Goal: Ask a question

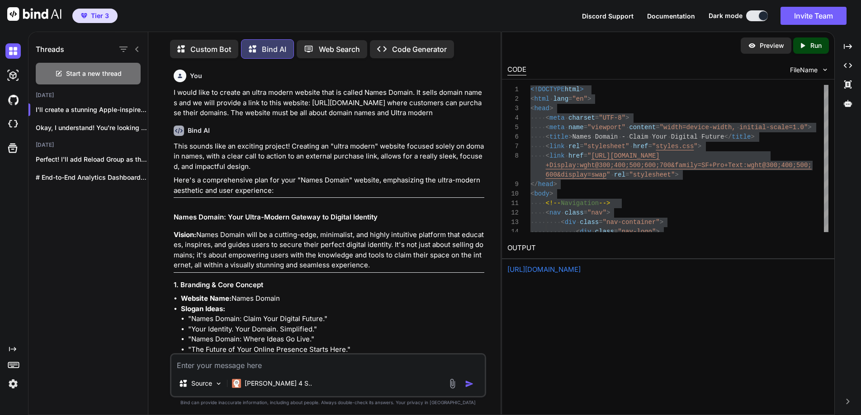
scroll to position [17789, 0]
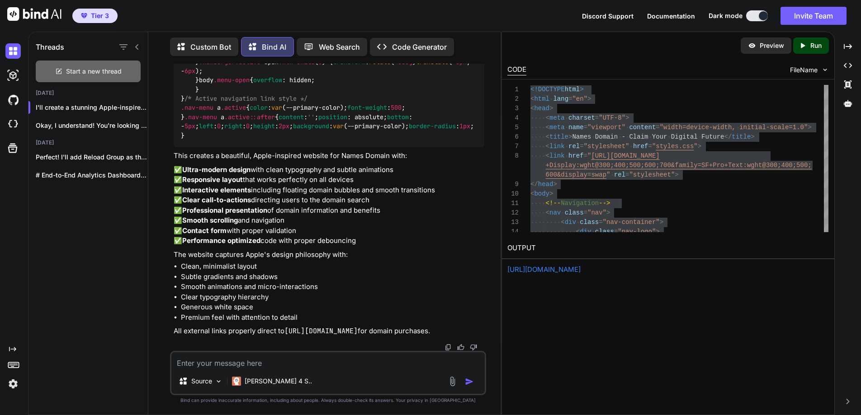
click at [92, 67] on span "Start a new thread" at bounding box center [94, 71] width 56 height 9
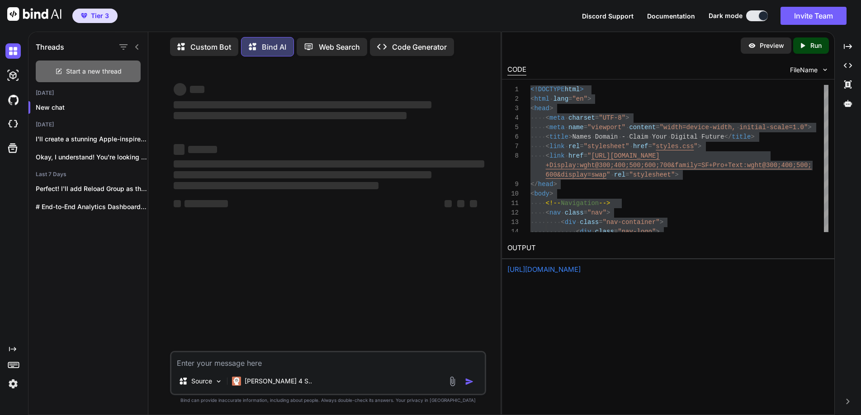
scroll to position [0, 0]
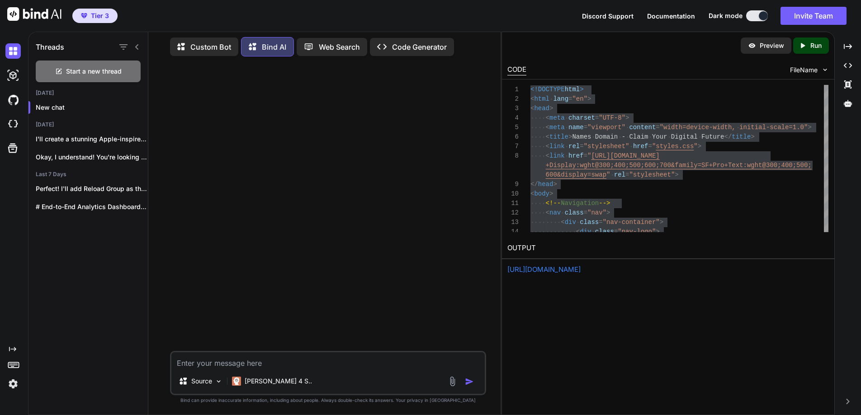
click at [249, 361] on textarea at bounding box center [327, 361] width 313 height 16
click at [332, 364] on textarea "I would love to create a beautiful website for the longevity [DEMOGRAPHIC_DATA]" at bounding box center [327, 361] width 313 height 16
click at [350, 364] on textarea "I would love to create a beautiful website for "The longevity [DEMOGRAPHIC_DATA…" at bounding box center [327, 361] width 313 height 16
click at [413, 363] on textarea "I would love to create a beautiful website for "The Longevity [DEMOGRAPHIC_DATA…" at bounding box center [327, 361] width 313 height 16
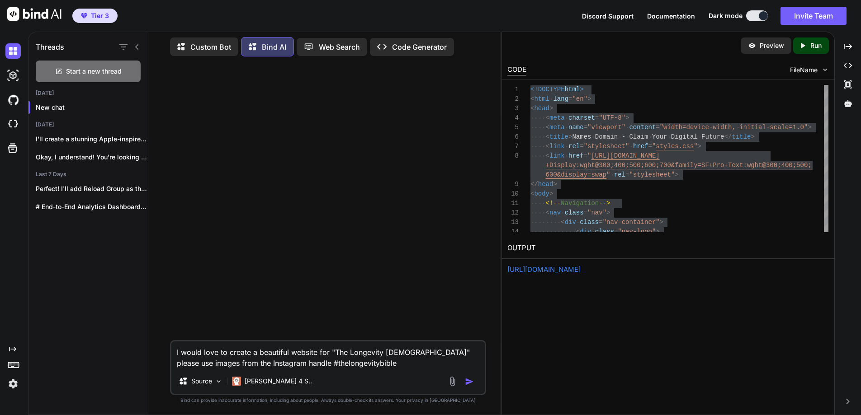
click at [360, 364] on textarea "I would love to create a beautiful website for "The Longevity [DEMOGRAPHIC_DATA…" at bounding box center [327, 355] width 313 height 27
click at [390, 364] on textarea "I would love to create a beautiful website for "The Longevity [DEMOGRAPHIC_DATA…" at bounding box center [327, 355] width 313 height 27
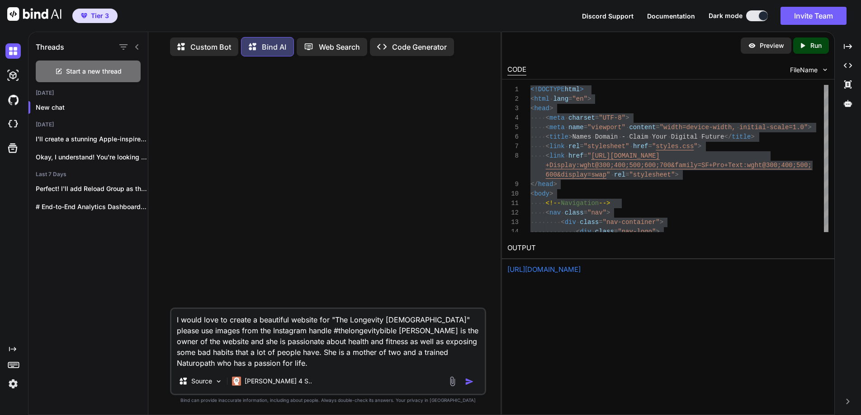
type textarea "I would love to create a beautiful website for "The Longevity [DEMOGRAPHIC_DATA…"
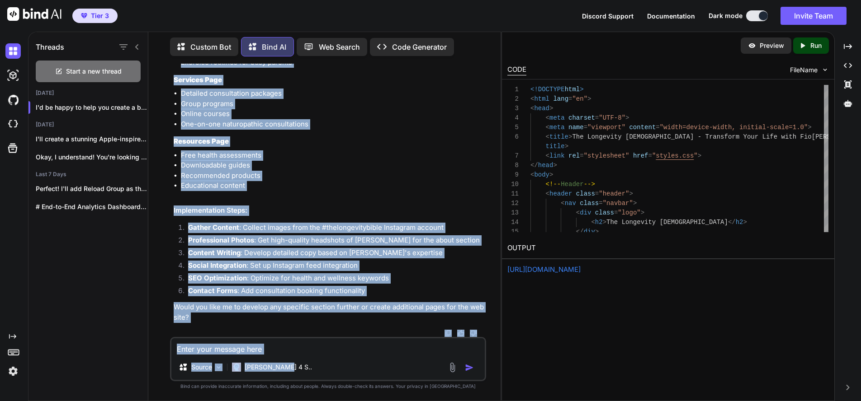
scroll to position [4874, 0]
drag, startPoint x: 171, startPoint y: 134, endPoint x: 383, endPoint y: 330, distance: 288.5
click at [383, 330] on div "You I would love to create a beautiful website for "The Longevity [DEMOGRAPHIC_…" at bounding box center [329, 200] width 314 height 273
copy div "Additional Pages to Consider: Blog/Health Tips Page Weekly health tips Habit-br…"
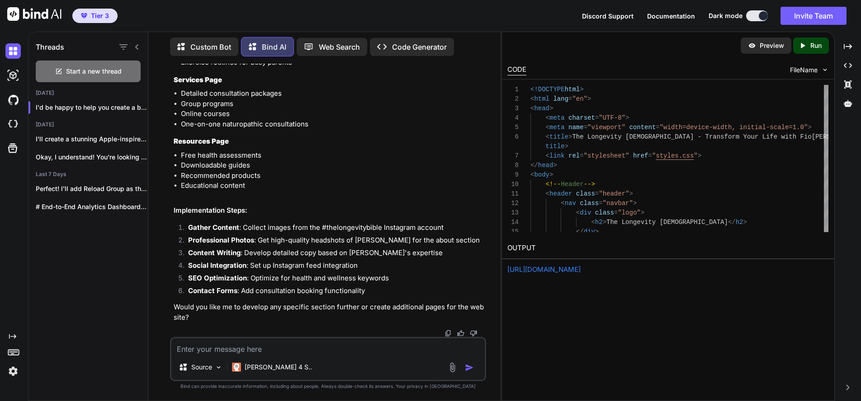
click at [815, 44] on p "Run" at bounding box center [815, 45] width 11 height 9
click at [217, 346] on textarea at bounding box center [327, 347] width 313 height 16
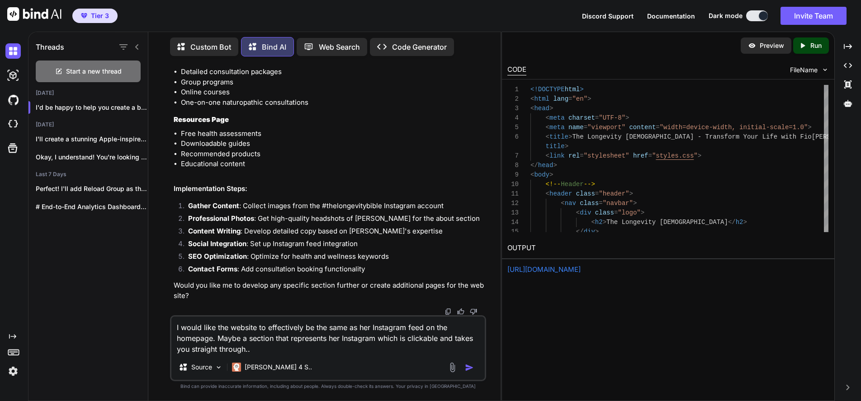
click at [618, 328] on div "Preview Created with Pixso. Run CODE FileName 1 2 3 4 5 6 7 8 9 10 11 12 13 14 …" at bounding box center [667, 217] width 333 height 370
click at [567, 267] on link "[URL][DOMAIN_NAME]" at bounding box center [543, 269] width 73 height 9
click at [340, 353] on textarea "I would like the website to effectively be the same as her Instagram feed on th…" at bounding box center [327, 336] width 313 height 38
click at [469, 367] on img "button" at bounding box center [469, 367] width 9 height 9
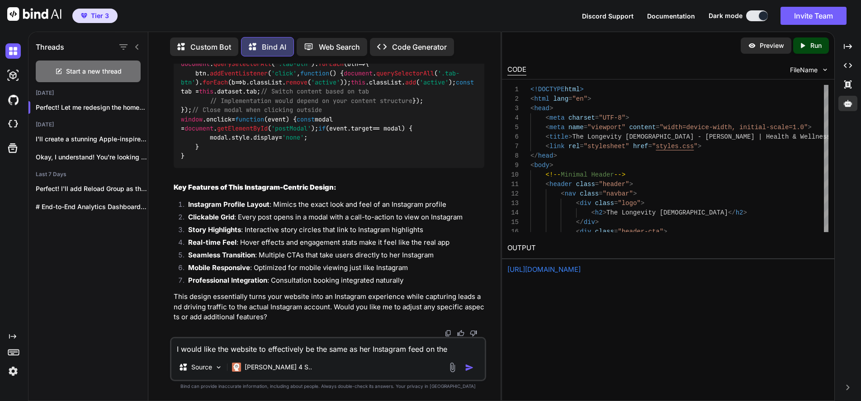
scroll to position [11562, 0]
click at [813, 47] on p "Run" at bounding box center [815, 45] width 11 height 9
click at [575, 269] on link "[URL][DOMAIN_NAME]" at bounding box center [543, 269] width 73 height 9
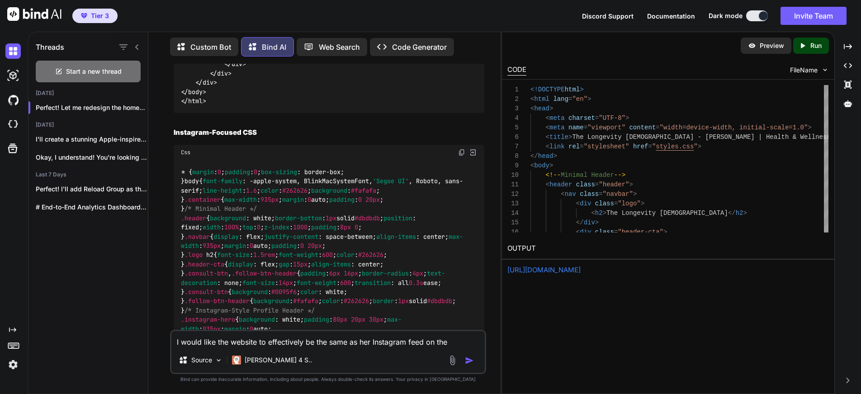
scroll to position [5166, 0]
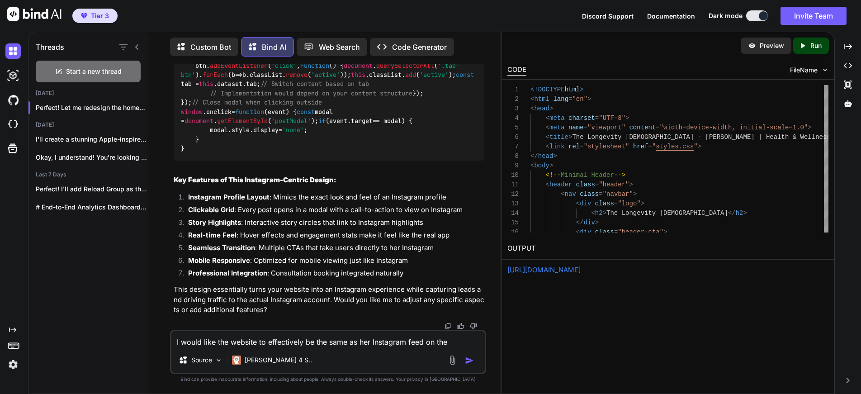
scroll to position [11918, 0]
click at [238, 343] on textarea "I would like the website to effectively be the same as her Instagram feed on th…" at bounding box center [327, 339] width 313 height 16
type textarea "Where does the JavaScript go?"
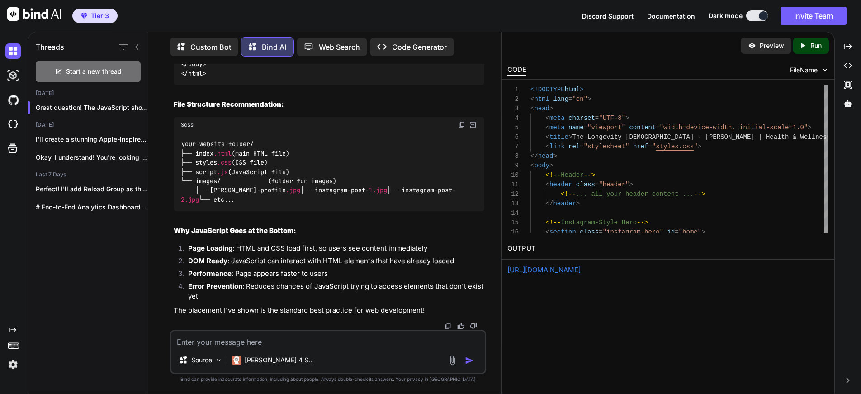
scroll to position [13333, 0]
click at [810, 46] on p "Run" at bounding box center [815, 45] width 11 height 9
click at [580, 273] on link "[URL][DOMAIN_NAME]" at bounding box center [543, 269] width 73 height 9
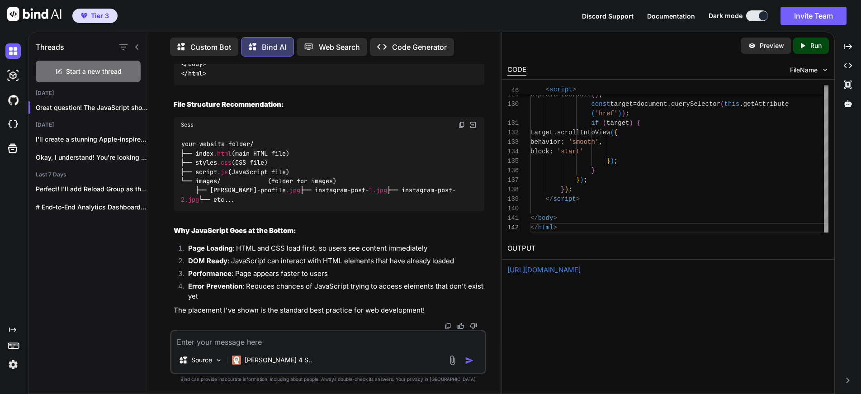
scroll to position [14455, 0]
drag, startPoint x: 245, startPoint y: 233, endPoint x: 267, endPoint y: 232, distance: 22.2
click at [267, 59] on span ""script.js"" at bounding box center [259, 55] width 40 height 8
click at [272, 59] on span ""script.js"" at bounding box center [259, 55] width 40 height 8
click at [277, 59] on span ""script.js"" at bounding box center [259, 55] width 40 height 8
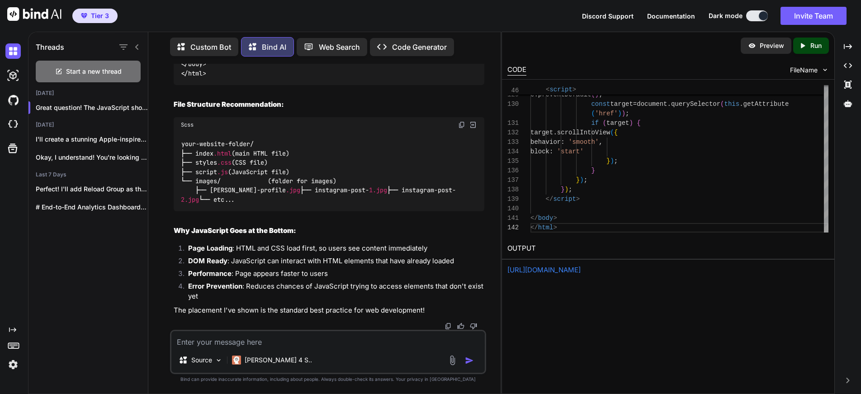
copy span "script.js"
drag, startPoint x: 277, startPoint y: 231, endPoint x: 244, endPoint y: 231, distance: 33.5
click at [244, 59] on span ""script.js"" at bounding box center [259, 55] width 40 height 8
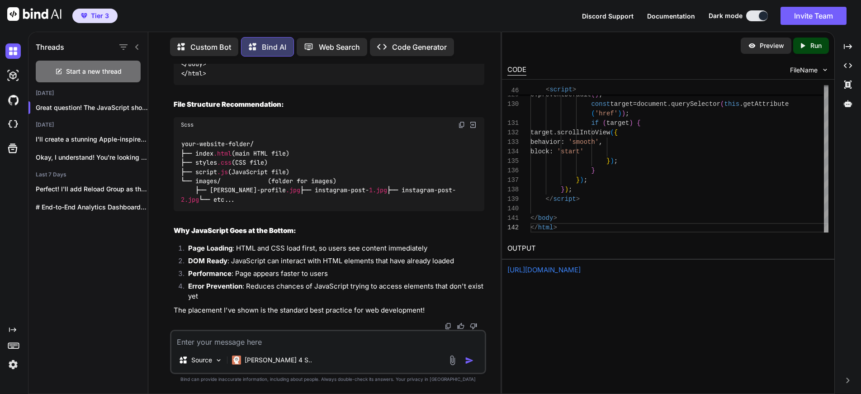
scroll to position [14650, 0]
click at [251, 338] on textarea at bounding box center [327, 339] width 313 height 16
type textarea "Can you add it for me so that I just cut and paste in?"
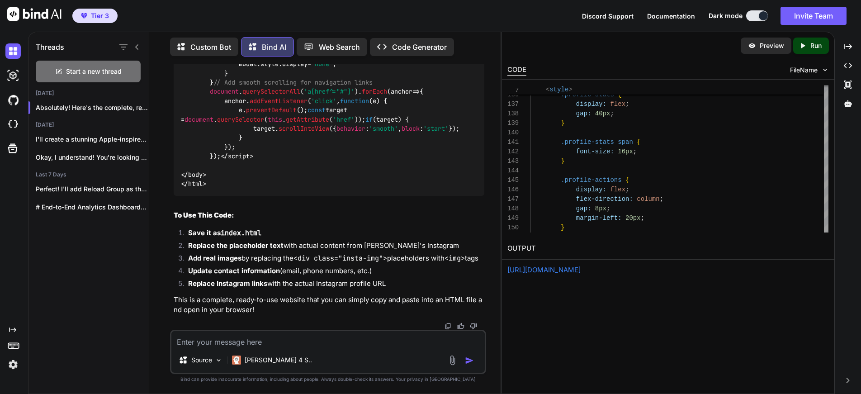
scroll to position [20078, 0]
click at [812, 43] on p "Run" at bounding box center [815, 45] width 11 height 9
click at [580, 268] on link "[URL][DOMAIN_NAME]" at bounding box center [543, 269] width 73 height 9
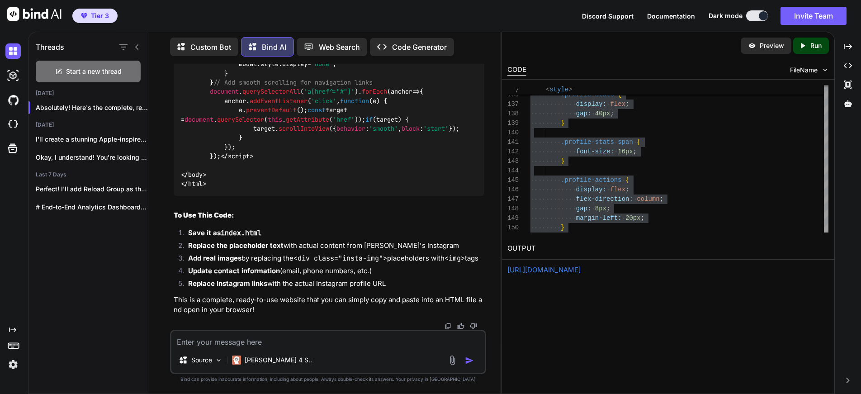
scroll to position [23506, 0]
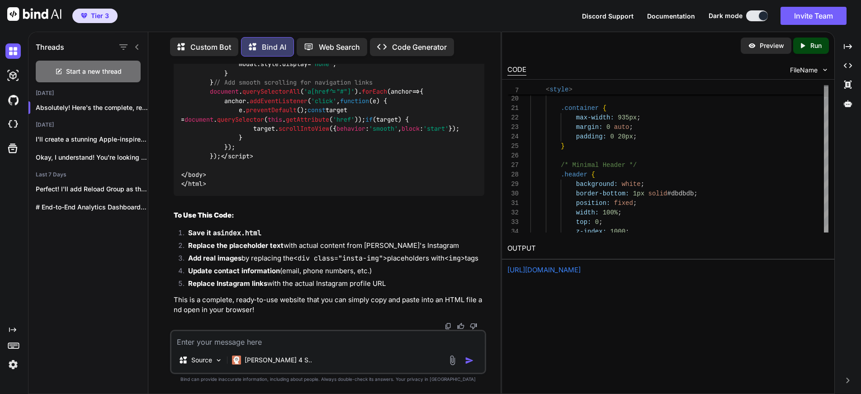
type textarea "<!DOCTYPE html> <html lang="en"> <head> <meta charset="UTF-8"> <meta name="view…"
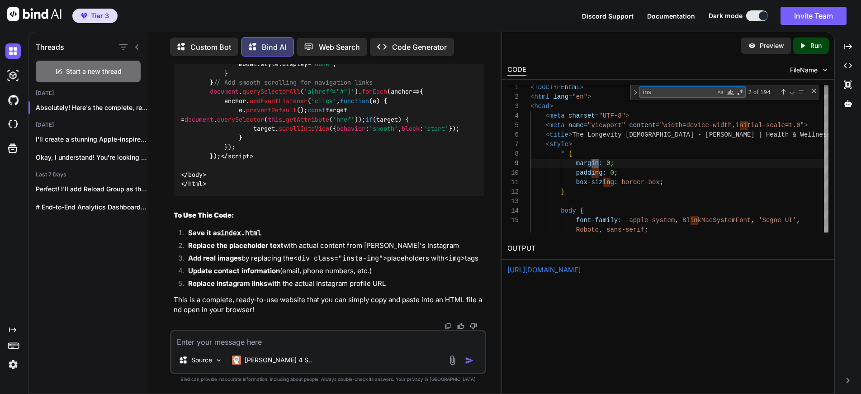
scroll to position [95, 0]
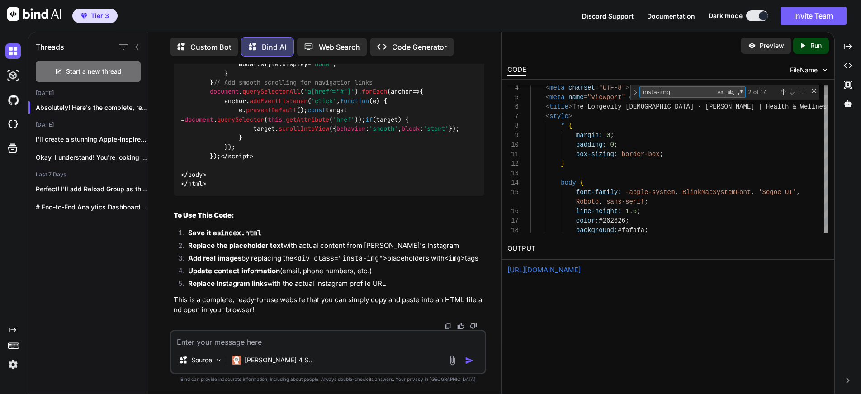
click at [699, 93] on textarea "insta-img" at bounding box center [677, 92] width 75 height 10
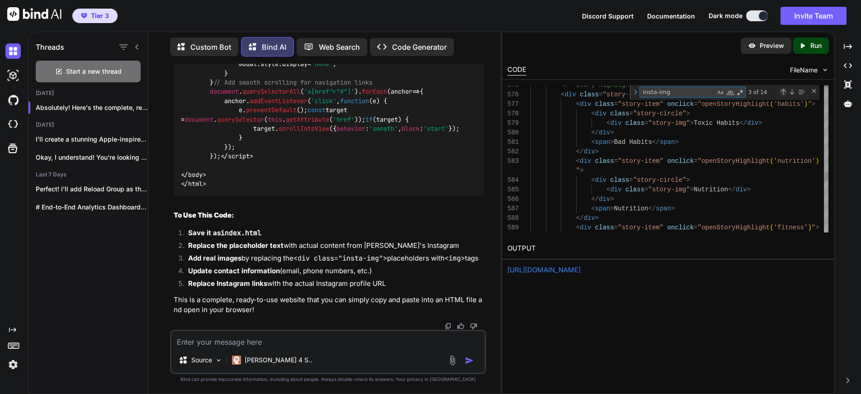
type textarea "insta-img"
click at [782, 89] on div "Previous Match (⇧Enter)" at bounding box center [782, 91] width 7 height 7
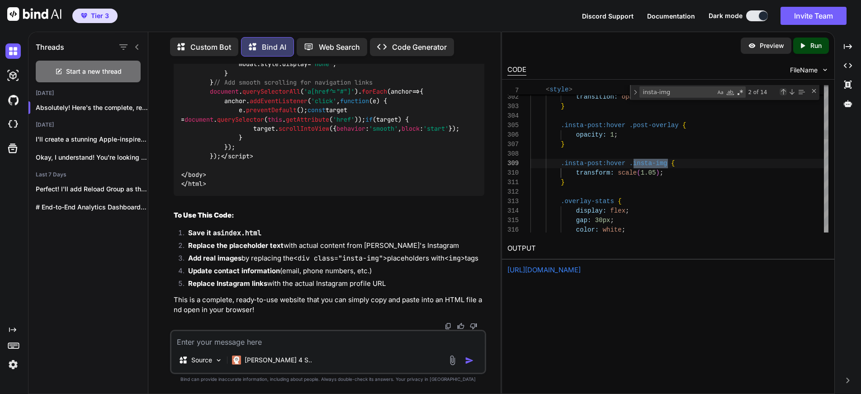
click at [782, 89] on div "Previous Match (⇧Enter)" at bounding box center [782, 91] width 7 height 7
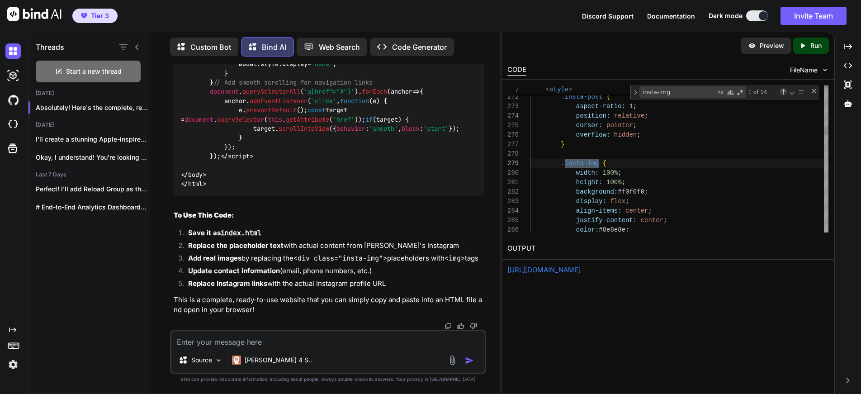
click at [782, 89] on div "Previous Match (⇧Enter)" at bounding box center [782, 91] width 7 height 7
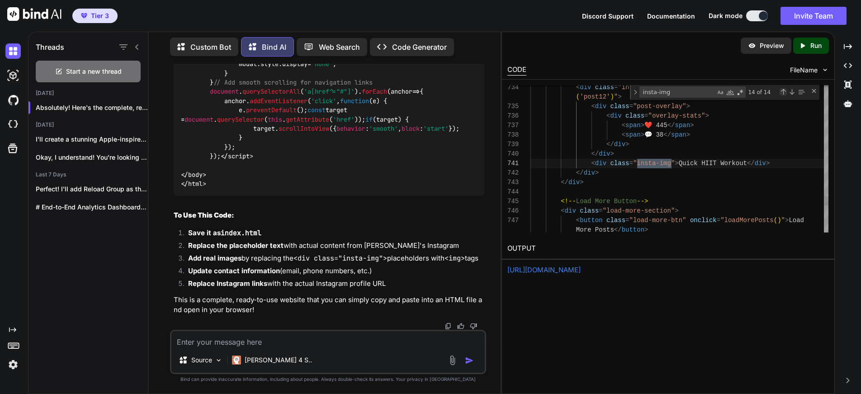
click at [781, 89] on div "Previous Match (⇧Enter)" at bounding box center [782, 91] width 7 height 7
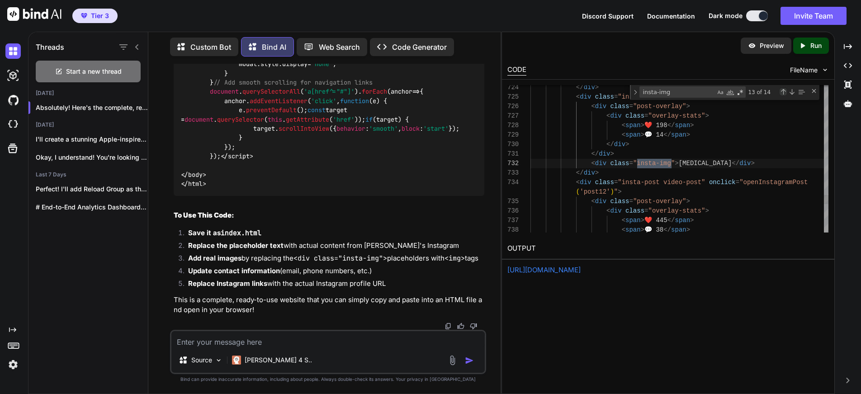
click at [781, 89] on div "Previous Match (⇧Enter)" at bounding box center [782, 91] width 7 height 7
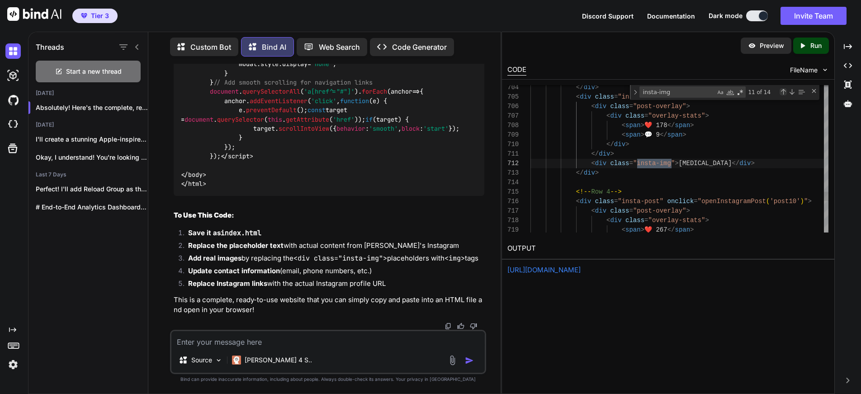
click at [781, 89] on div "Previous Match (⇧Enter)" at bounding box center [782, 91] width 7 height 7
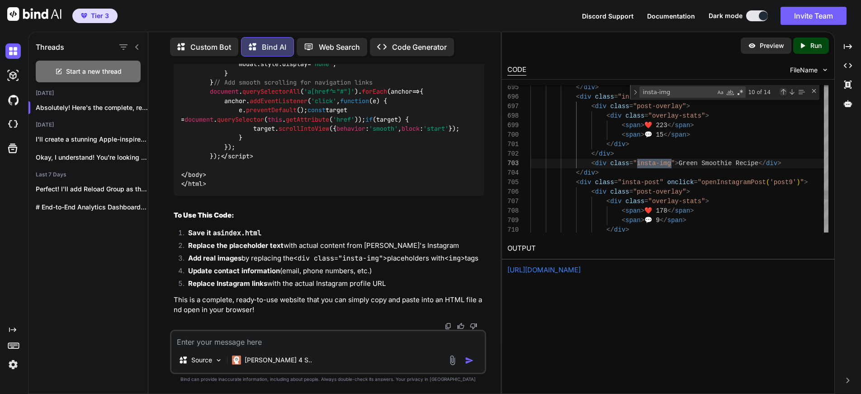
click at [781, 89] on div "Previous Match (⇧Enter)" at bounding box center [782, 91] width 7 height 7
click at [289, 340] on textarea at bounding box center [327, 339] width 313 height 16
paste textarea "[URL][DOMAIN_NAME]"
type textarea "Can you update the links to match along with the images using this URL: [URL][D…"
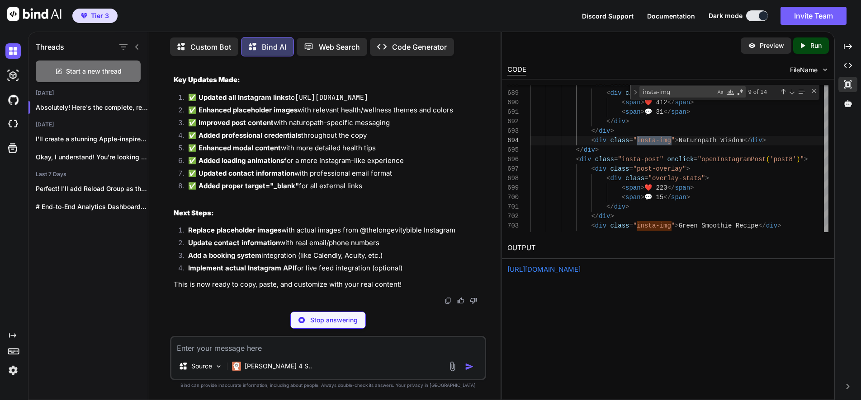
scroll to position [28, 0]
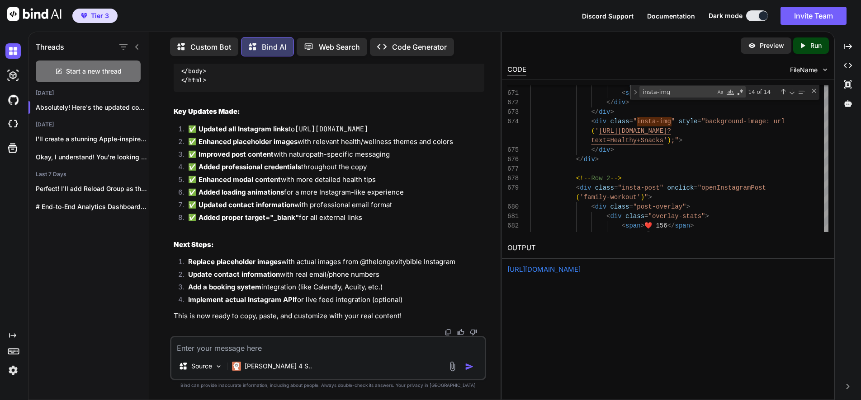
click at [812, 44] on p "Run" at bounding box center [815, 45] width 11 height 9
click at [580, 269] on link "[URL][DOMAIN_NAME]" at bounding box center [543, 269] width 73 height 9
click at [276, 351] on textarea at bounding box center [327, 346] width 313 height 16
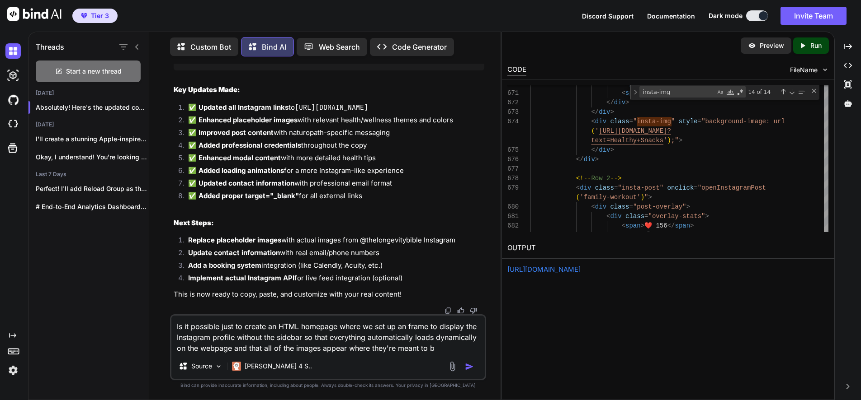
type textarea "Is it possible just to create an HTML homepage where we set up an frame to disp…"
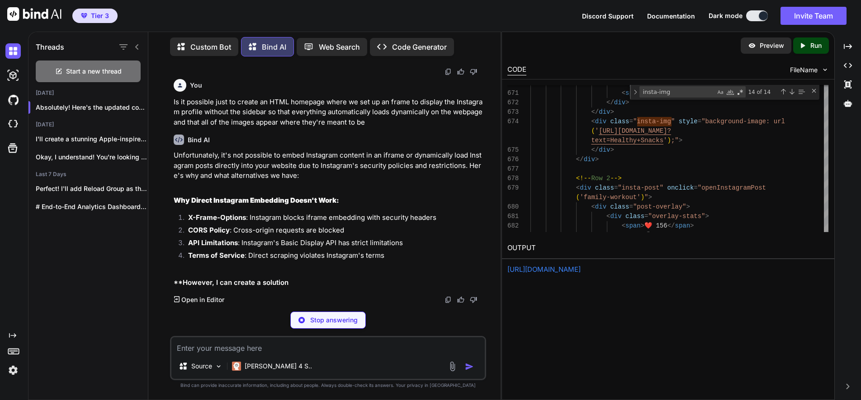
scroll to position [34192, 0]
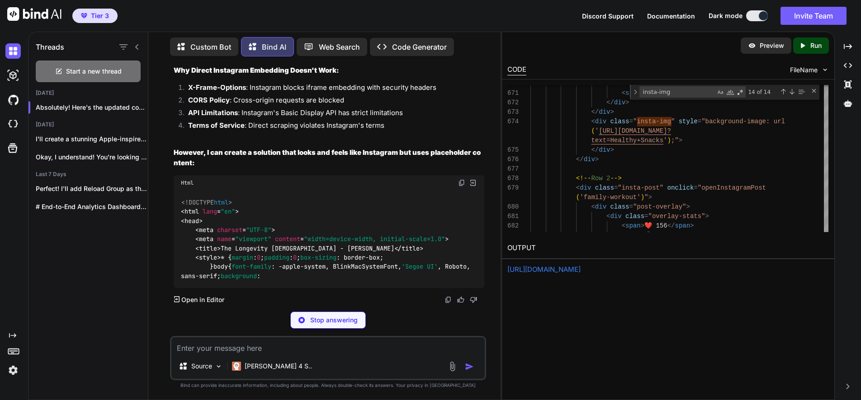
click at [352, 244] on div "Unfortunately, it's not possible to embed Instagram content in an iframe or dyn…" at bounding box center [329, 154] width 311 height 268
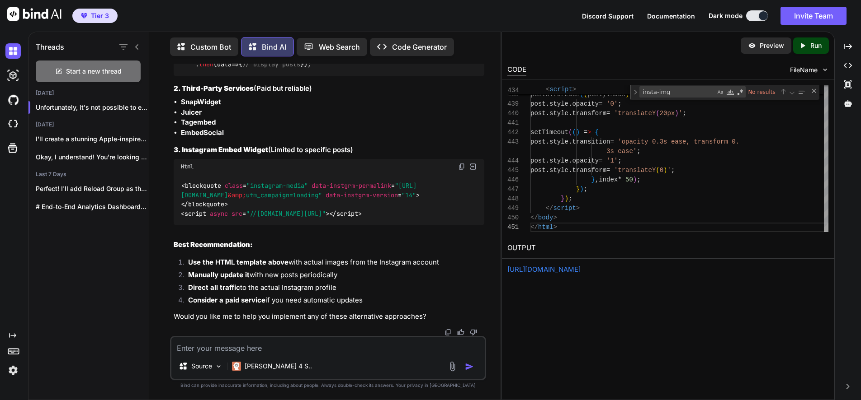
scroll to position [39102, 0]
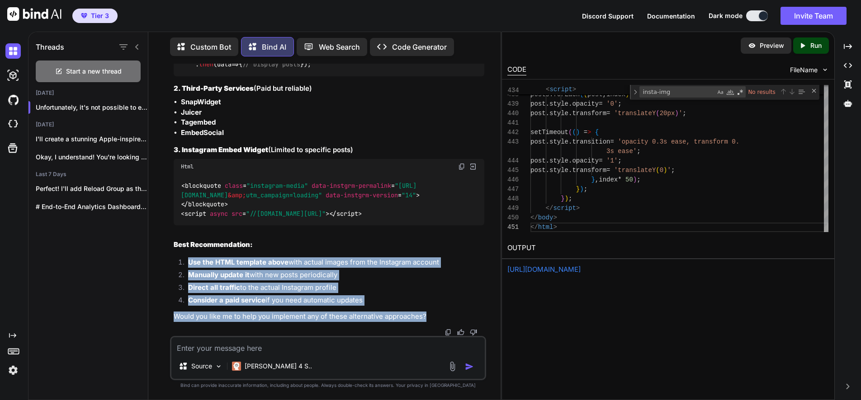
drag, startPoint x: 187, startPoint y: 259, endPoint x: 431, endPoint y: 318, distance: 251.0
copy div "Use the HTML template above with actual images from the Instagram account Manua…"
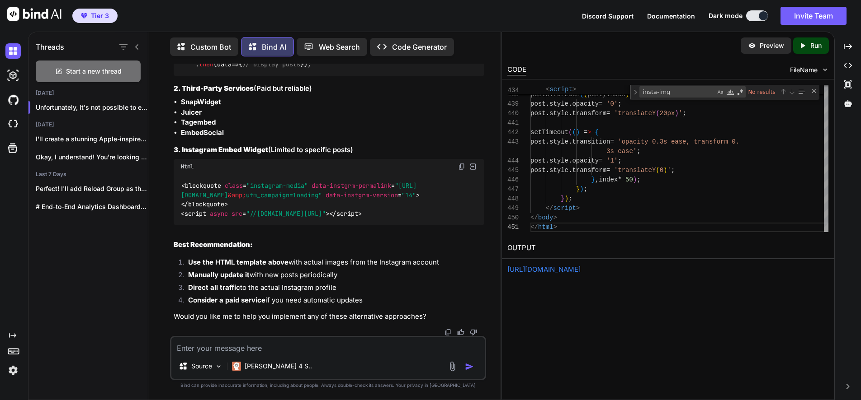
click at [813, 45] on p "Run" at bounding box center [815, 45] width 11 height 9
click at [811, 44] on p "Run" at bounding box center [815, 45] width 11 height 9
click at [580, 268] on link "[URL][DOMAIN_NAME]" at bounding box center [543, 269] width 73 height 9
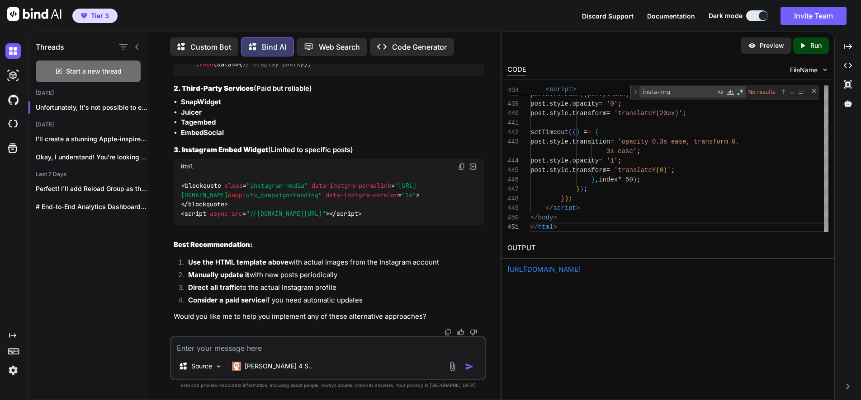
click at [462, 163] on img at bounding box center [461, 166] width 7 height 7
click at [414, 76] on div "// This requires Instagram app approval and has limitations const accessToken =…" at bounding box center [329, 51] width 311 height 52
drag, startPoint x: 462, startPoint y: 270, endPoint x: 456, endPoint y: 272, distance: 6.6
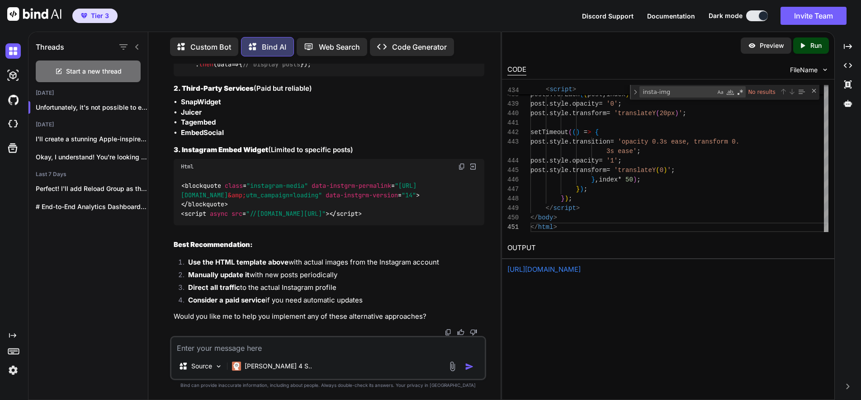
click at [218, 346] on textarea at bounding box center [327, 346] width 313 height 16
type textarea "Why can't we become the third-party service?"
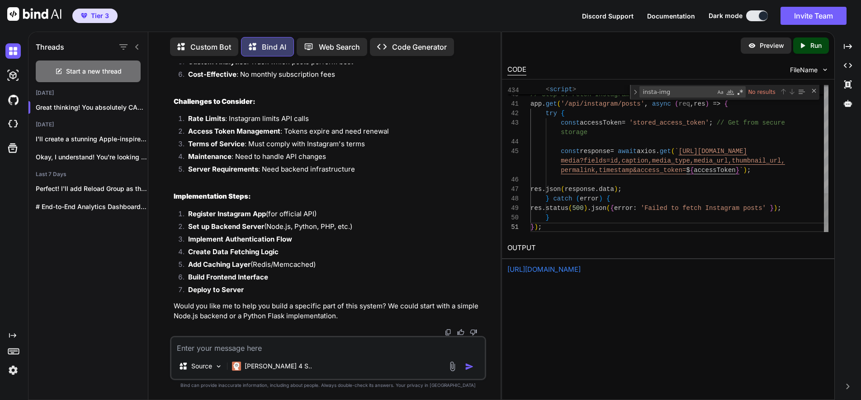
scroll to position [39924, 0]
click at [807, 44] on icon "Created with Pixso." at bounding box center [804, 46] width 12 height 8
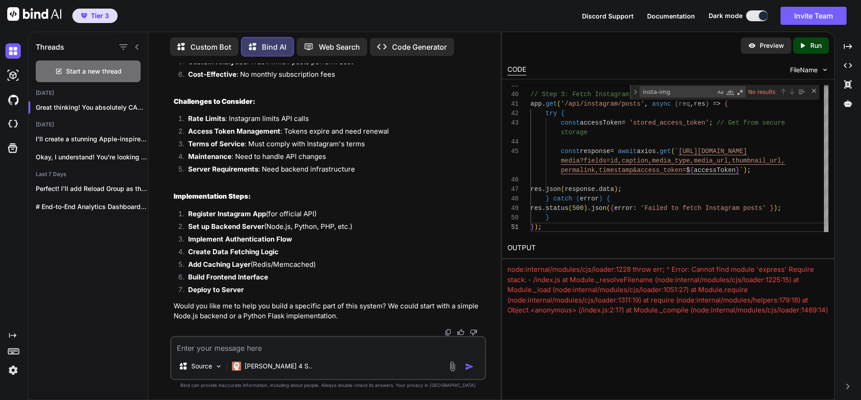
scroll to position [39370, 0]
click at [222, 348] on textarea at bounding box center [327, 346] width 313 height 16
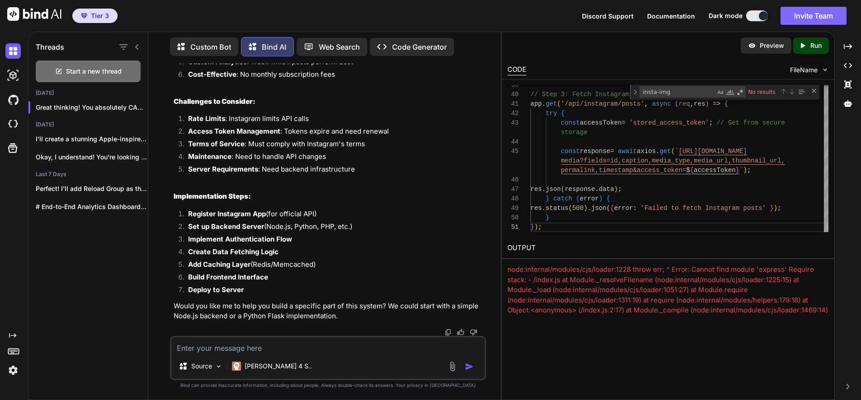
click at [811, 14] on button "Invite Team" at bounding box center [813, 16] width 66 height 18
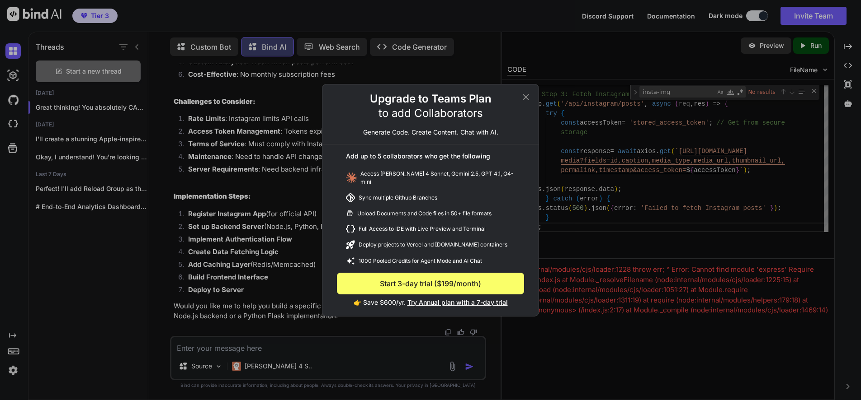
click at [528, 99] on icon at bounding box center [525, 97] width 11 height 11
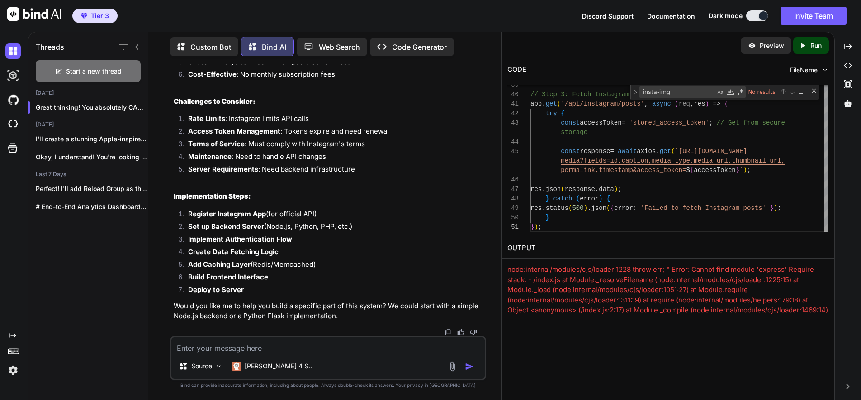
click at [646, 59] on div "CODE FileName" at bounding box center [668, 69] width 332 height 20
click at [661, 26] on div "Tier 3 Discord Support Documentation Dark mode Invite Team Created with Pixso." at bounding box center [430, 16] width 861 height 32
click at [749, 17] on button at bounding box center [757, 15] width 22 height 11
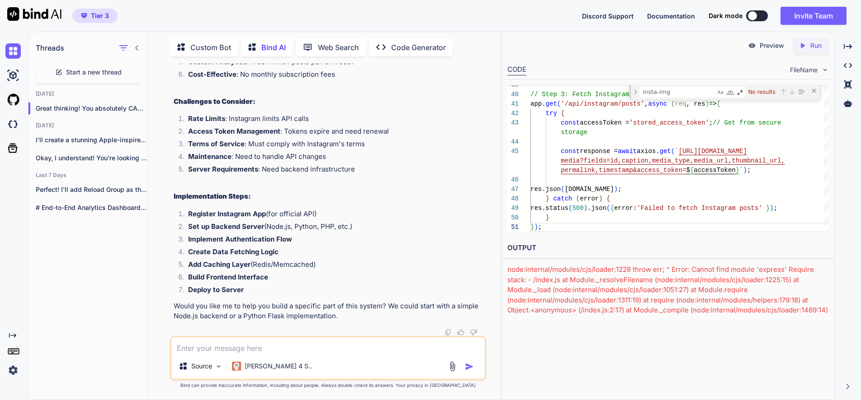
click at [761, 16] on button at bounding box center [757, 15] width 22 height 11
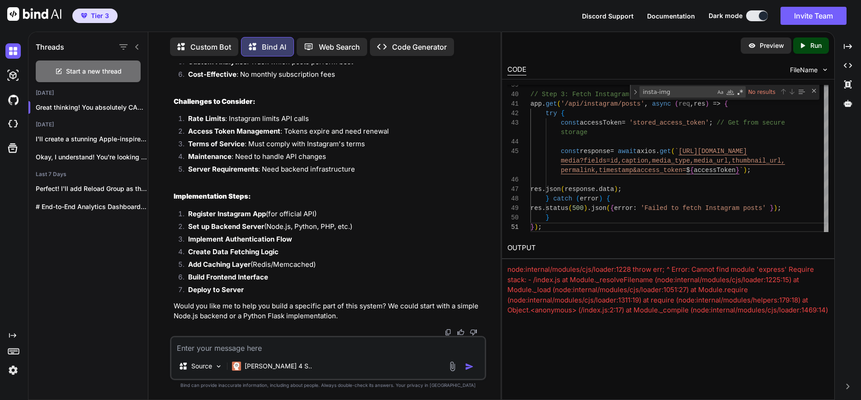
scroll to position [43892, 0]
click at [244, 346] on textarea at bounding box center [327, 346] width 313 height 16
click at [216, 349] on textarea at bounding box center [327, 346] width 313 height 16
type textarea "Is there any way to simplify this and maybe create a web application?"
click at [137, 105] on div at bounding box center [137, 107] width 9 height 9
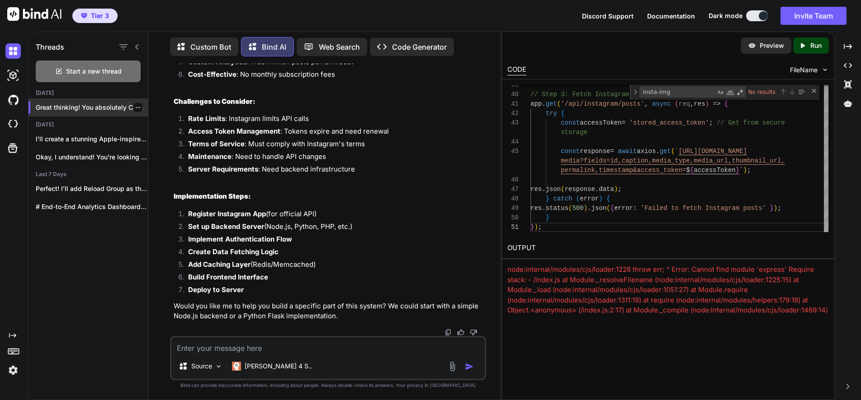
click at [141, 106] on p "Great thinking! You absolutely CAN becom..." at bounding box center [92, 107] width 112 height 9
click at [138, 264] on div "Threads Start a new thread [DATE] Great thinking! You absolutely CAN becom... […" at bounding box center [88, 215] width 120 height 370
click at [59, 103] on p "Great thinking! You absolutely CAN becom..." at bounding box center [92, 107] width 112 height 9
click at [135, 105] on icon "button" at bounding box center [137, 107] width 5 height 5
click at [157, 141] on span "Delete" at bounding box center [158, 141] width 19 height 9
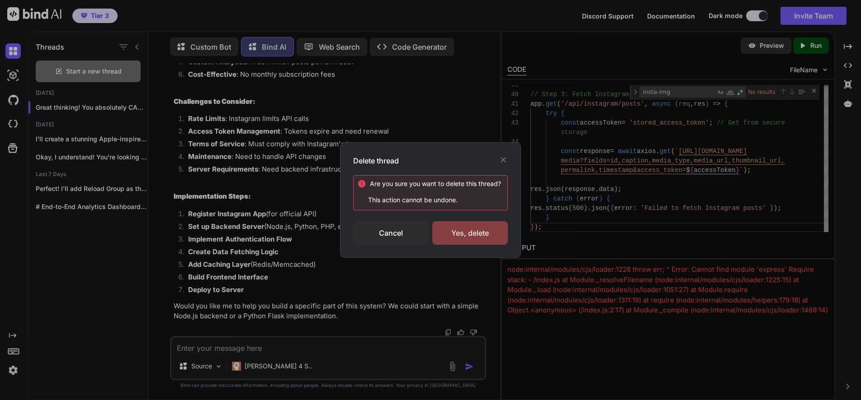
click at [470, 231] on div "Yes, delete" at bounding box center [469, 233] width 75 height 24
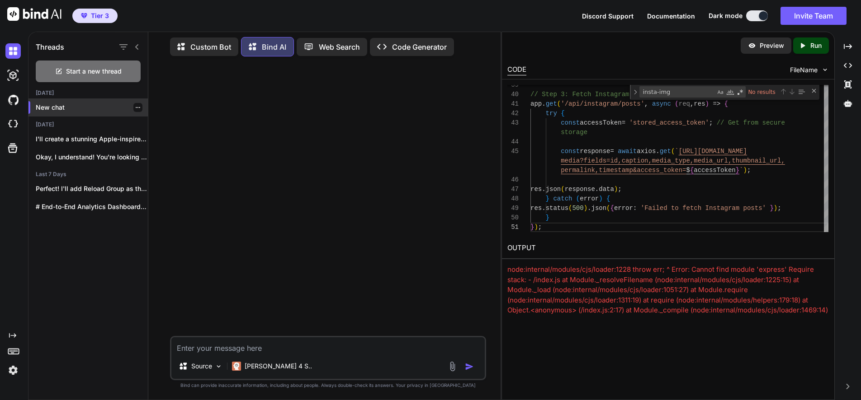
click at [49, 103] on p "New chat" at bounding box center [92, 107] width 112 height 9
